Goal: Information Seeking & Learning: Learn about a topic

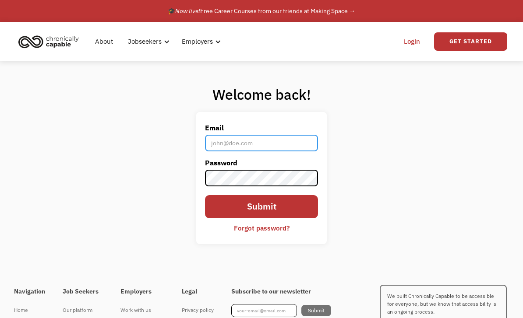
type input "[EMAIL_ADDRESS][PERSON_NAME][DOMAIN_NAME]"
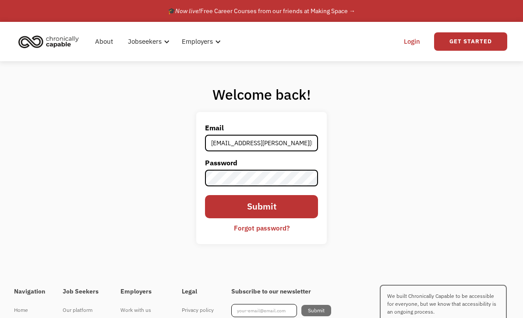
click at [262, 219] on input "Submit" at bounding box center [261, 206] width 113 height 23
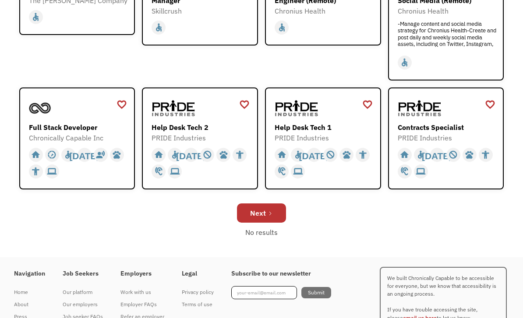
scroll to position [292, 0]
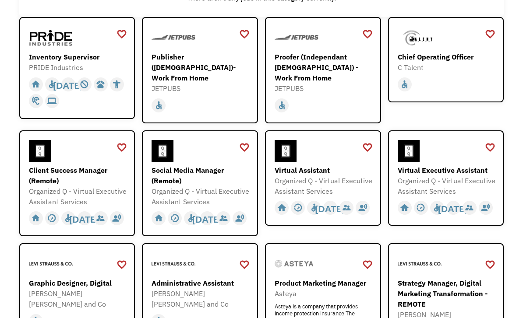
scroll to position [133, 0]
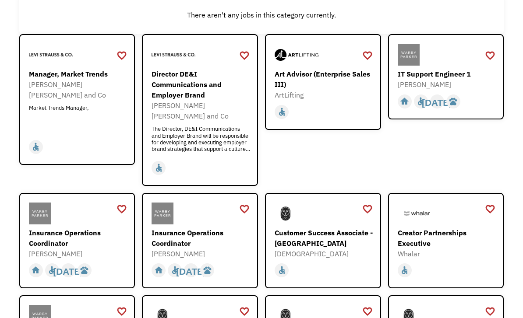
scroll to position [122, 0]
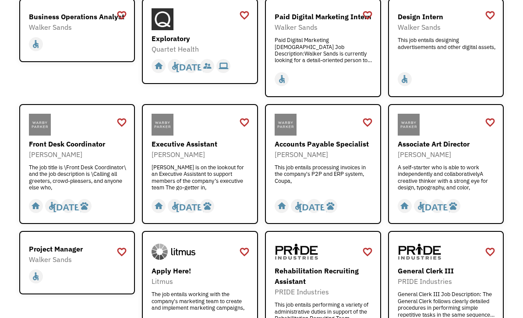
scroll to position [151, 0]
click at [289, 170] on div "Accounts Payable Specialist Warby Parker This job entails processing invoices i…" at bounding box center [324, 165] width 99 height 52
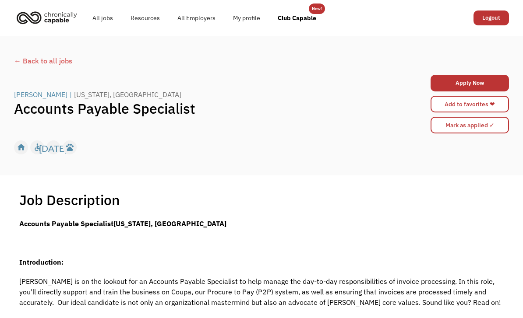
click at [100, 21] on link "All jobs" at bounding box center [103, 18] width 38 height 28
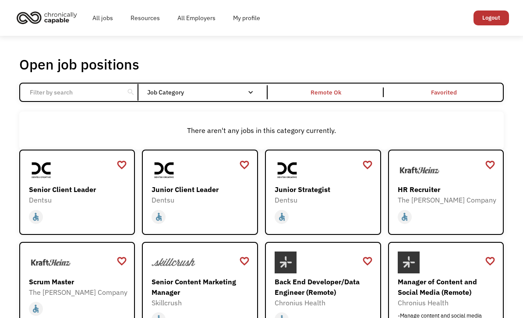
click at [296, 94] on div "Remote Ok" at bounding box center [326, 93] width 114 height 10
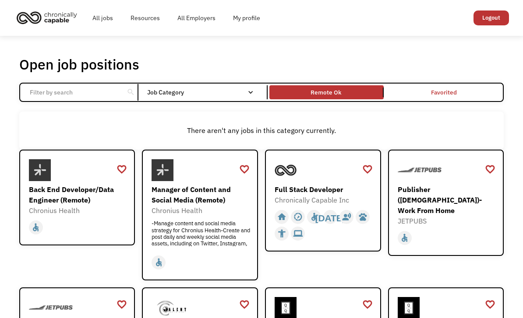
click at [100, 22] on link "All jobs" at bounding box center [103, 18] width 38 height 28
